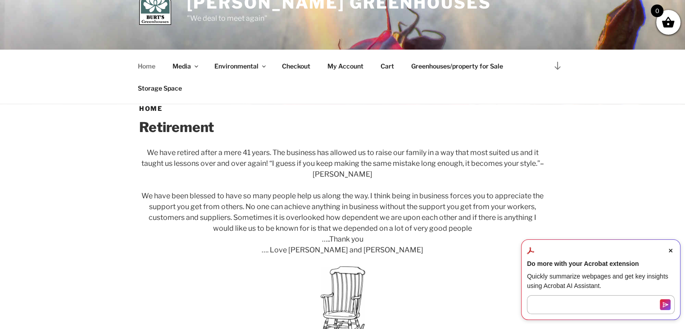
scroll to position [225, 0]
drag, startPoint x: 362, startPoint y: 173, endPoint x: 314, endPoint y: 170, distance: 47.4
click at [314, 170] on p "We have retired after a mere 41 years. The business has allowed us to raise our…" at bounding box center [342, 163] width 407 height 32
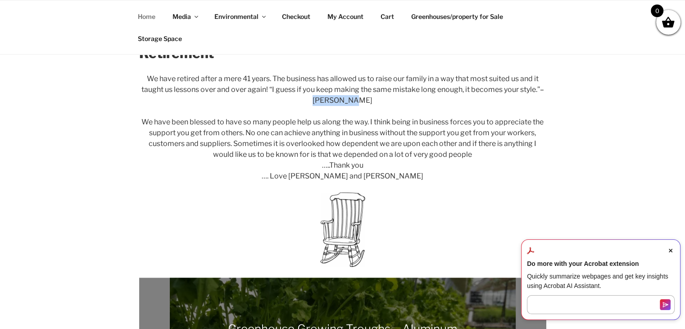
scroll to position [270, 0]
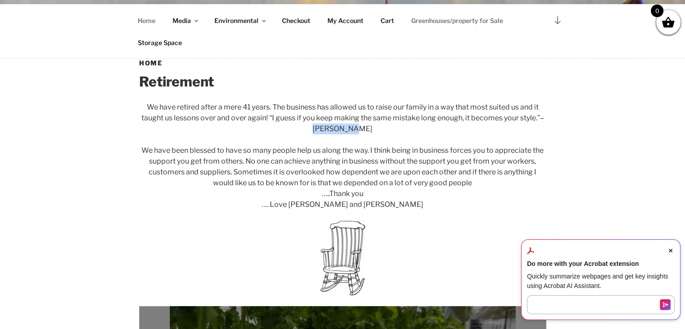
click at [454, 22] on link "Greenhouses/property for Sale" at bounding box center [458, 20] width 108 height 22
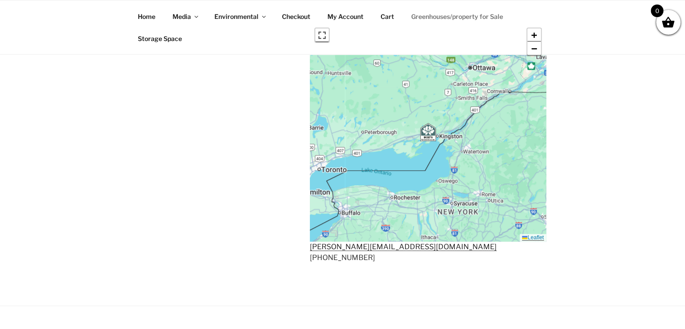
scroll to position [496, 0]
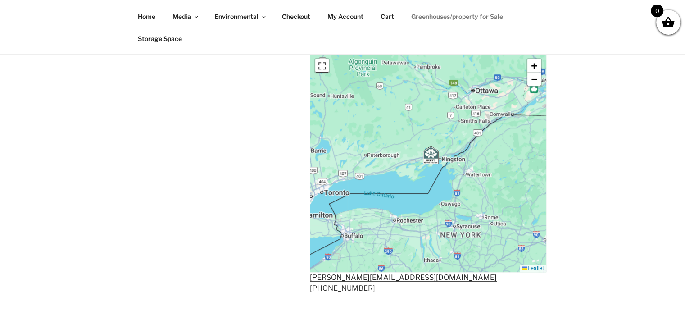
click at [431, 126] on div "+ − Leaflet" at bounding box center [428, 163] width 236 height 218
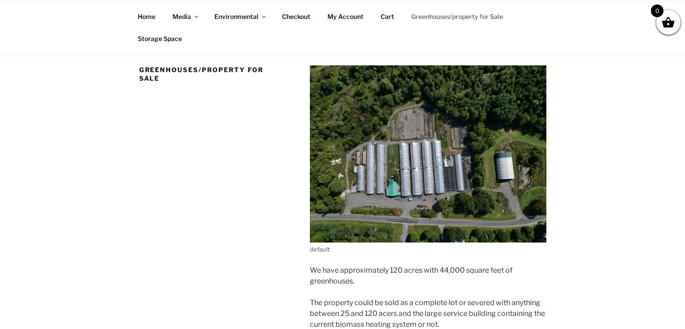
scroll to position [0, 0]
